Goal: Find specific page/section: Find specific page/section

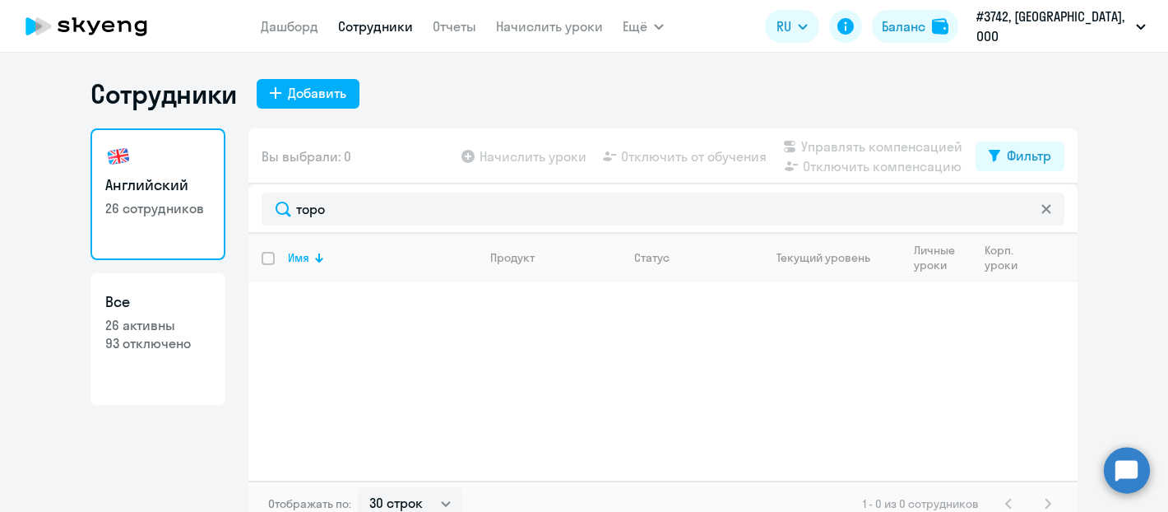
select select "30"
click at [379, 23] on link "Сотрудники" at bounding box center [375, 26] width 75 height 16
click at [175, 189] on h3 "Английский" at bounding box center [157, 184] width 105 height 21
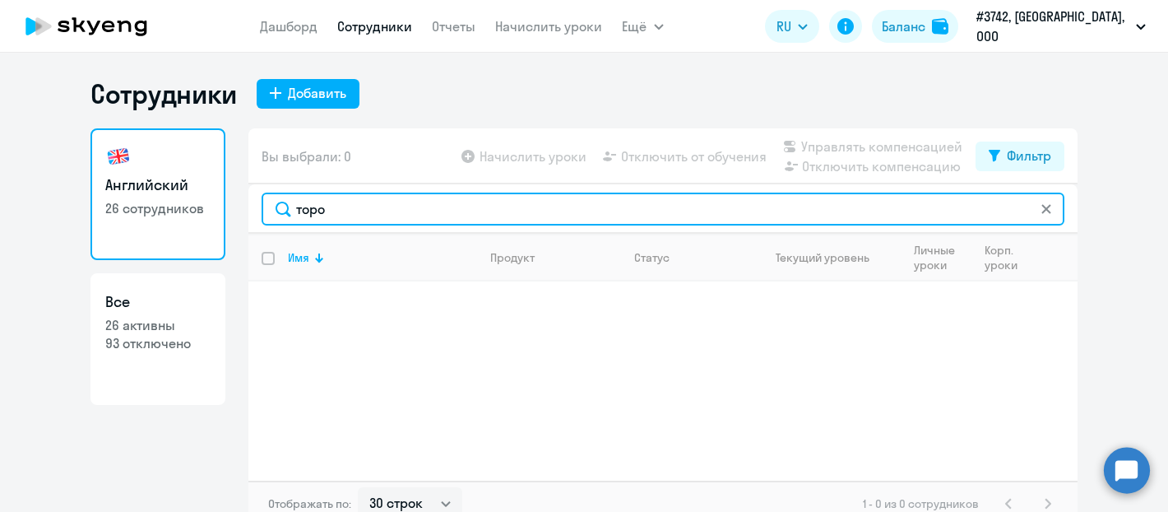
click at [354, 212] on input "торо" at bounding box center [663, 208] width 803 height 33
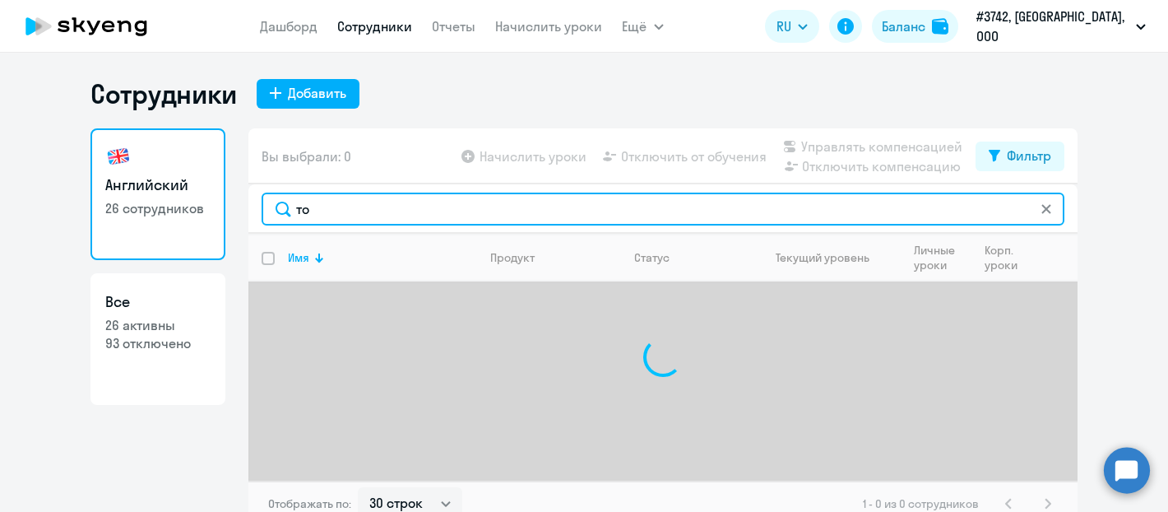
type input "т"
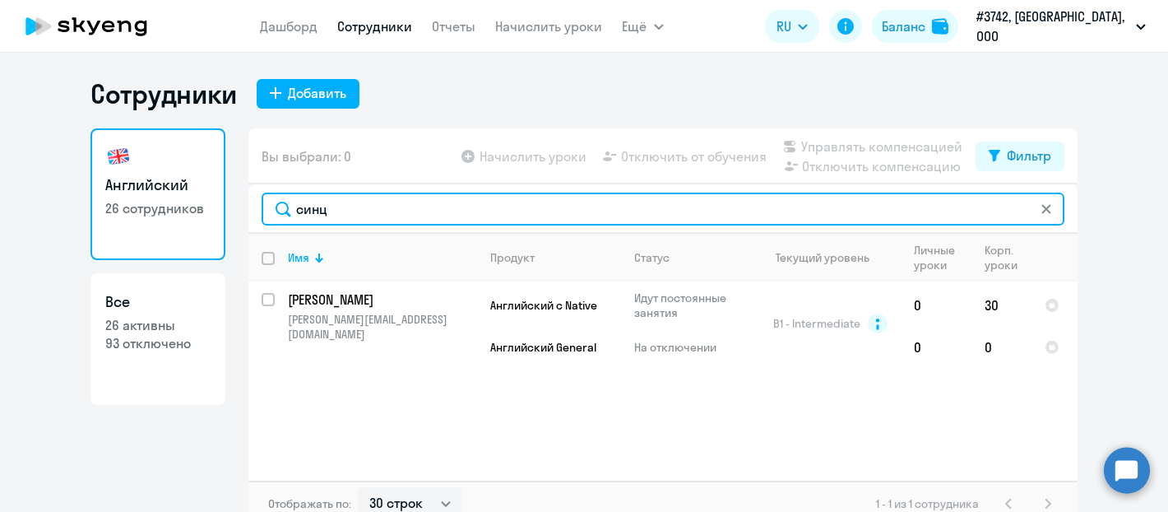
click at [410, 193] on input "синц" at bounding box center [663, 208] width 803 height 33
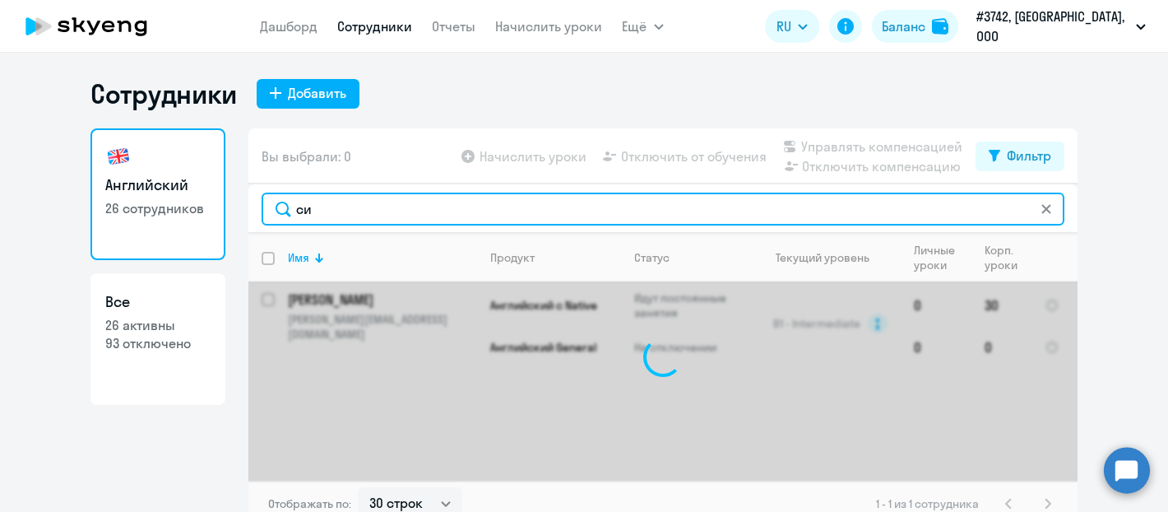
type input "с"
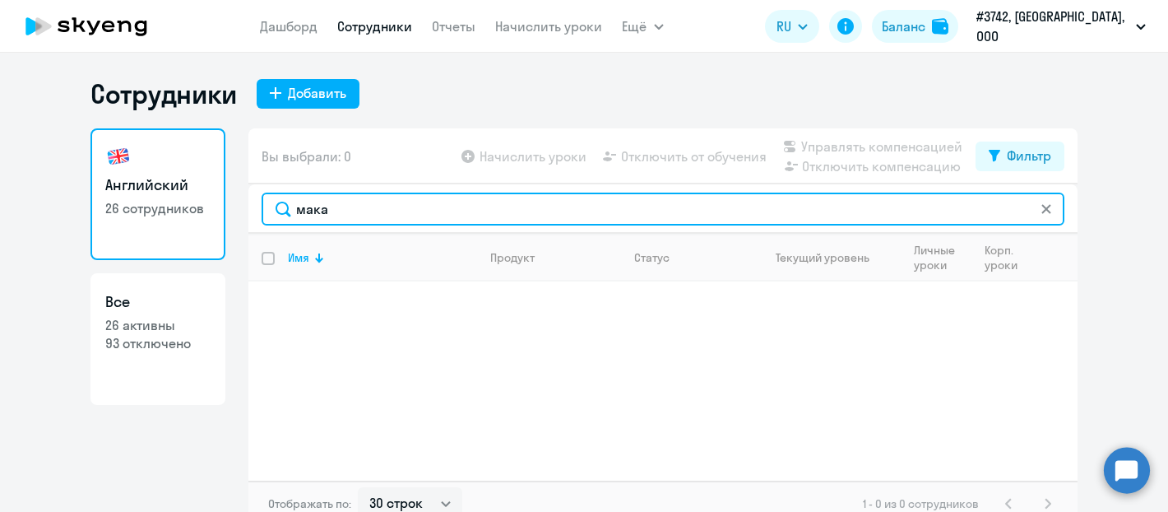
type input "мака"
drag, startPoint x: 424, startPoint y: 202, endPoint x: 148, endPoint y: 207, distance: 275.6
click at [146, 209] on div "Английский 26 сотрудников Все 26 активны 93 отключено Вы выбрали: 0 Начислить у…" at bounding box center [583, 327] width 987 height 398
